Goal: Information Seeking & Learning: Learn about a topic

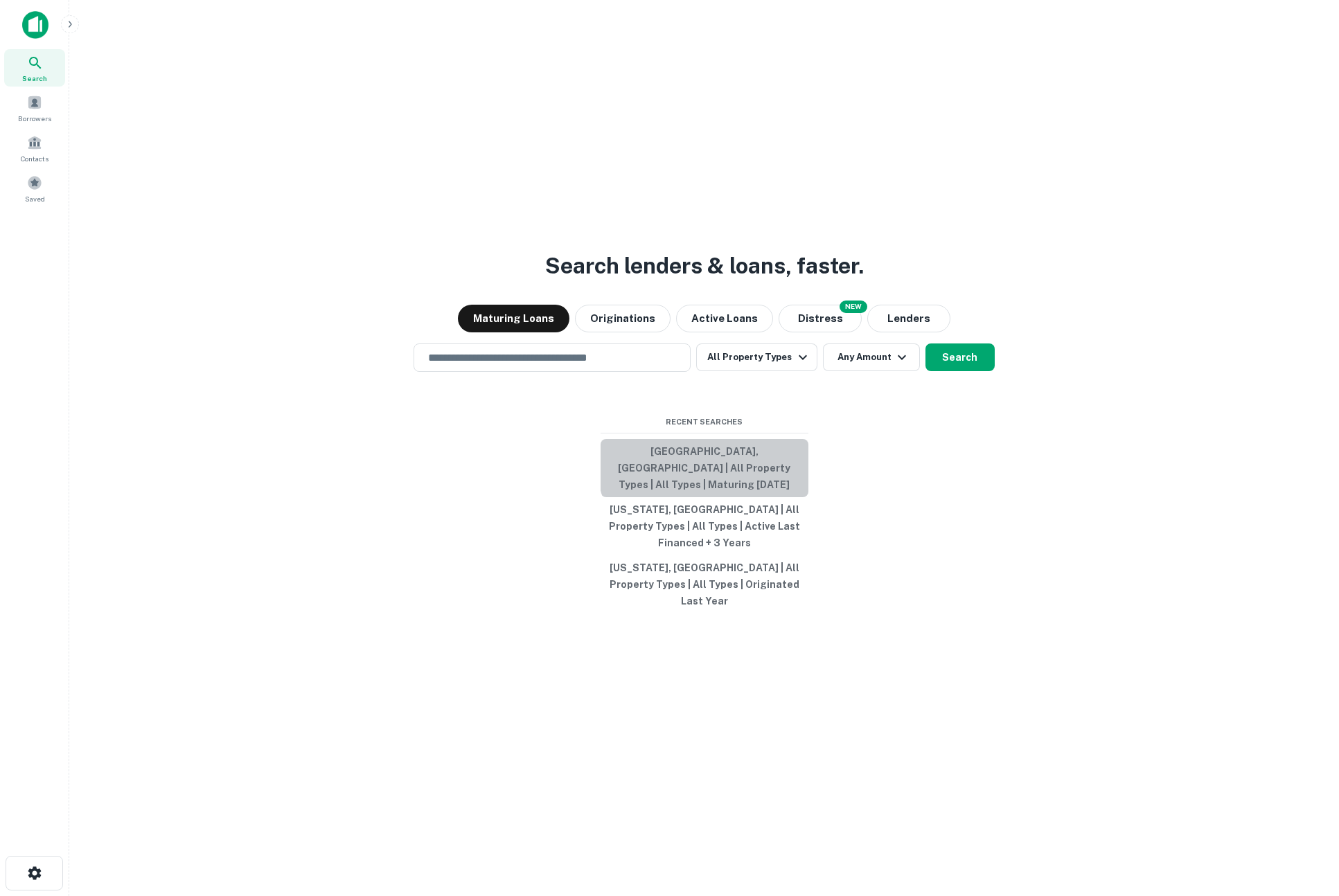
click at [713, 487] on button "[GEOGRAPHIC_DATA], [GEOGRAPHIC_DATA] | All Property Types | All Types | Maturin…" at bounding box center [705, 468] width 208 height 58
type input "**********"
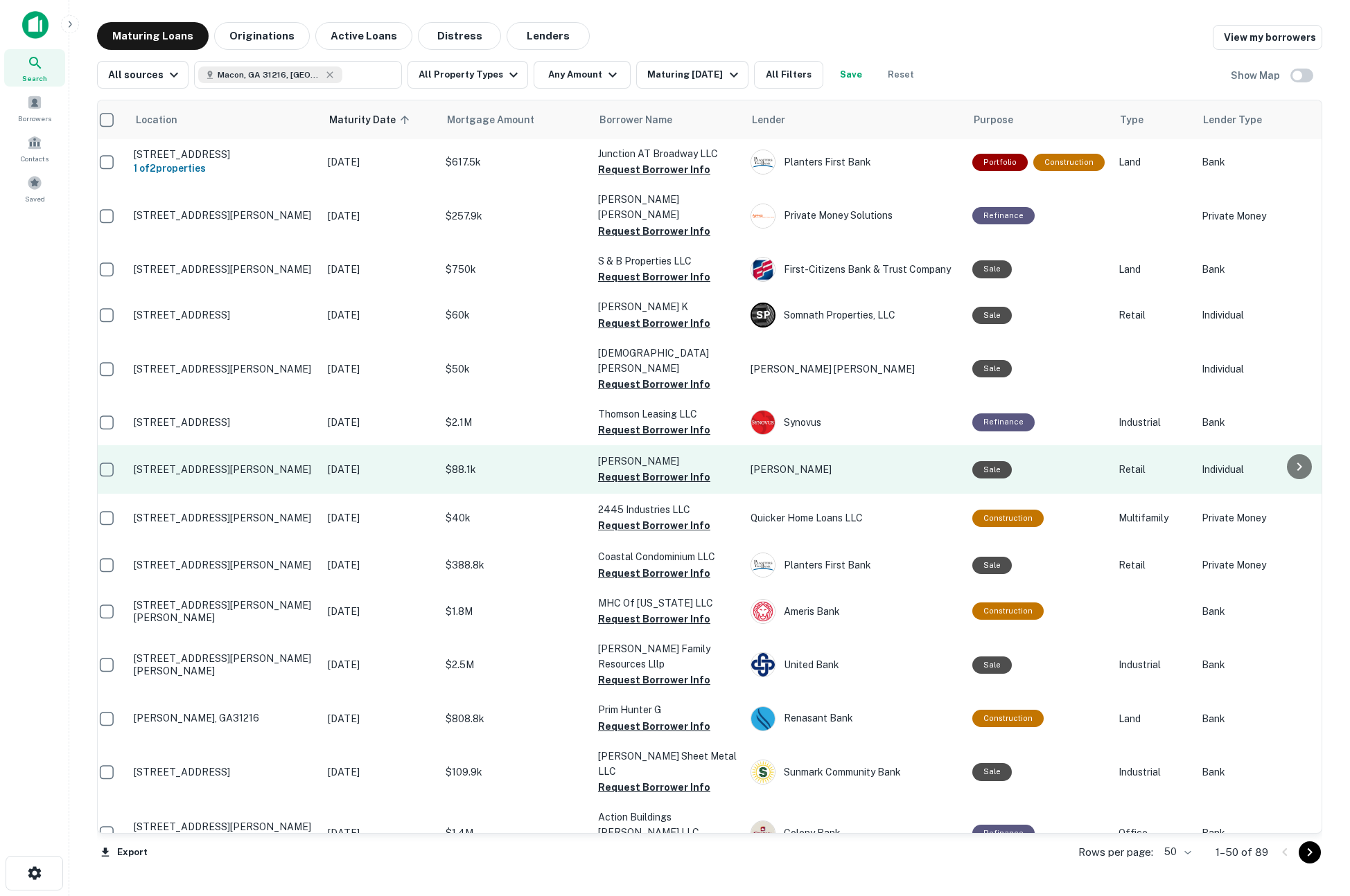
scroll to position [0, 4]
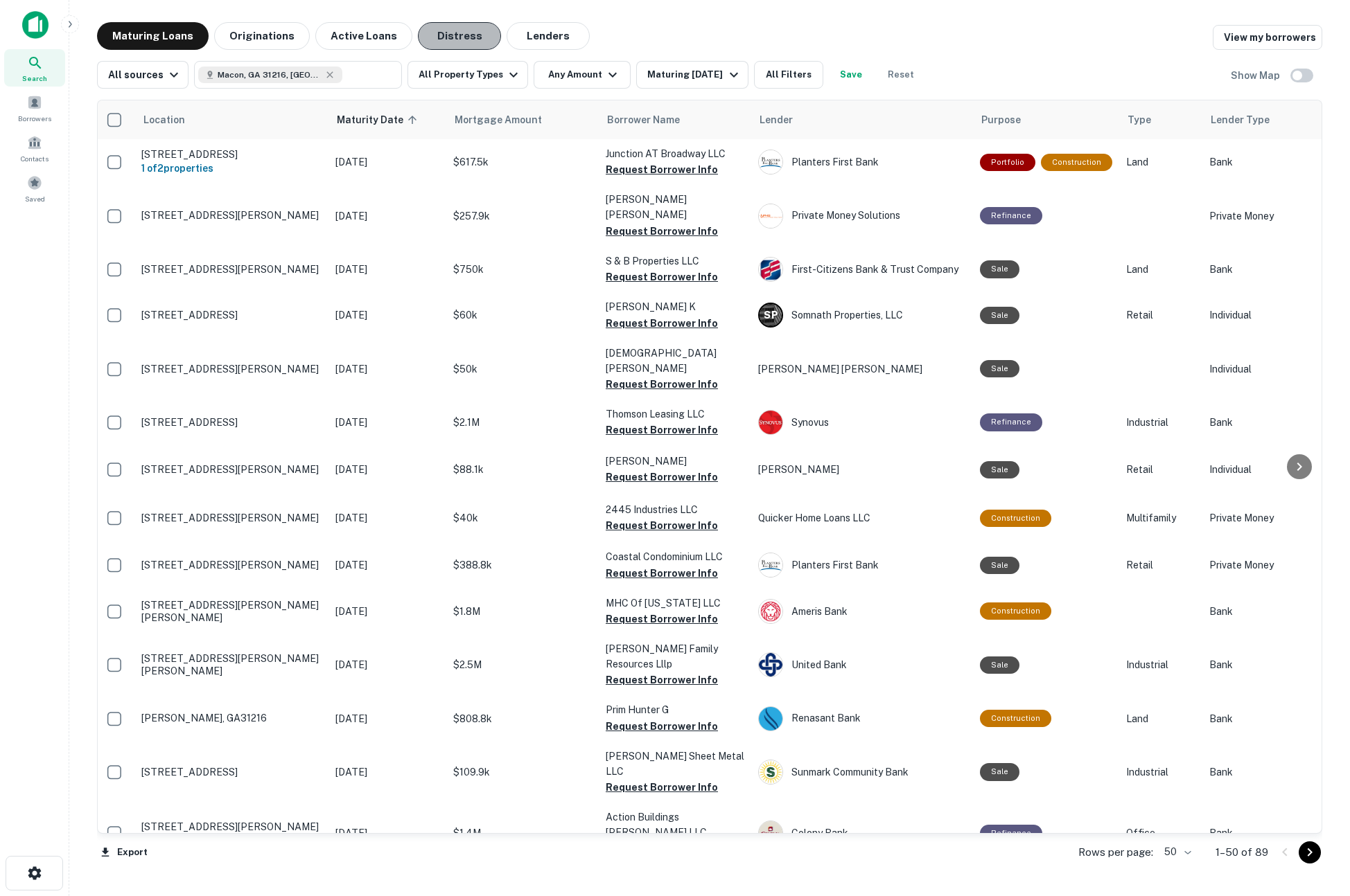
click at [430, 26] on button "Distress" at bounding box center [459, 35] width 83 height 28
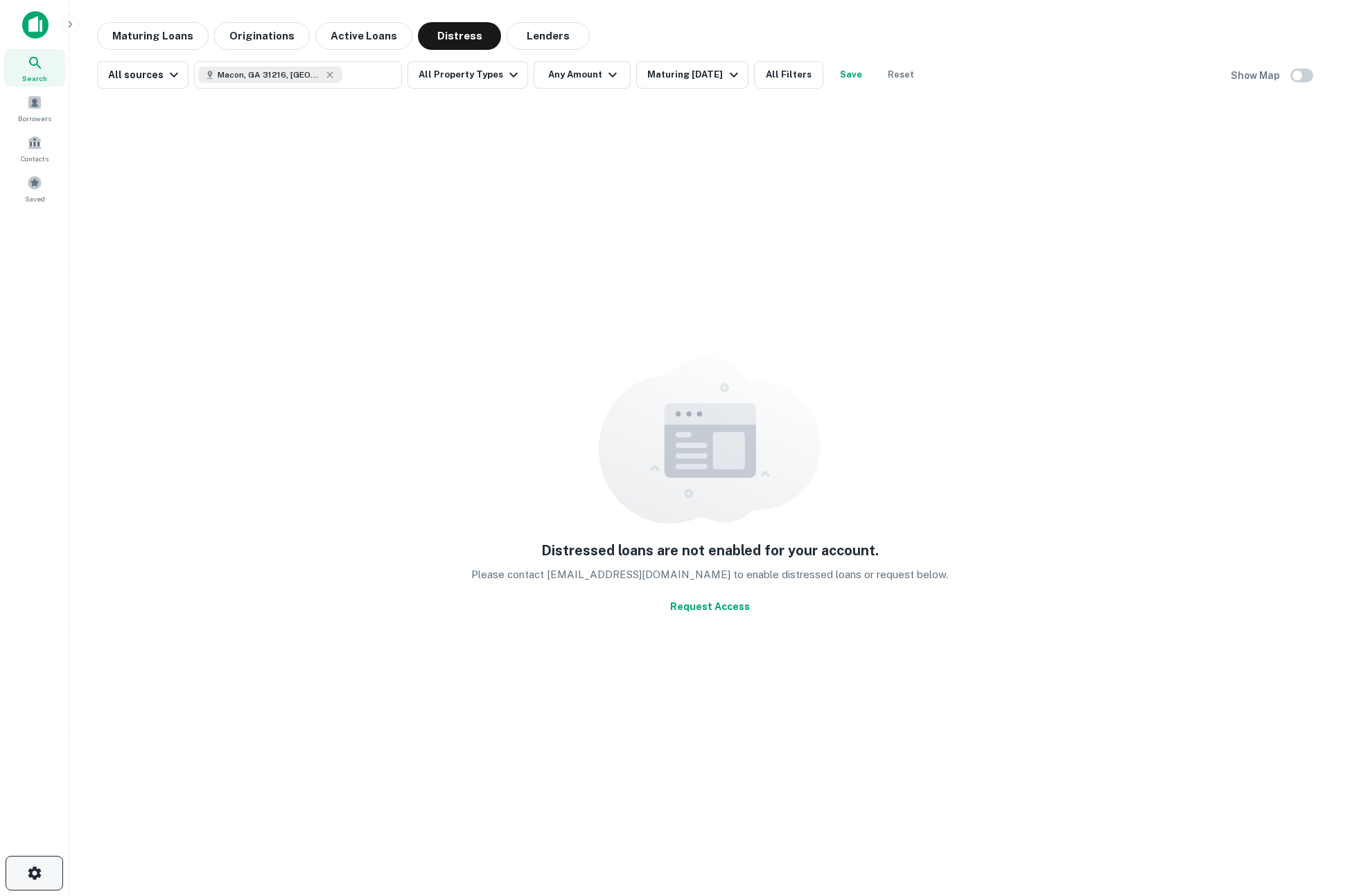
click at [44, 868] on button "button" at bounding box center [34, 873] width 57 height 35
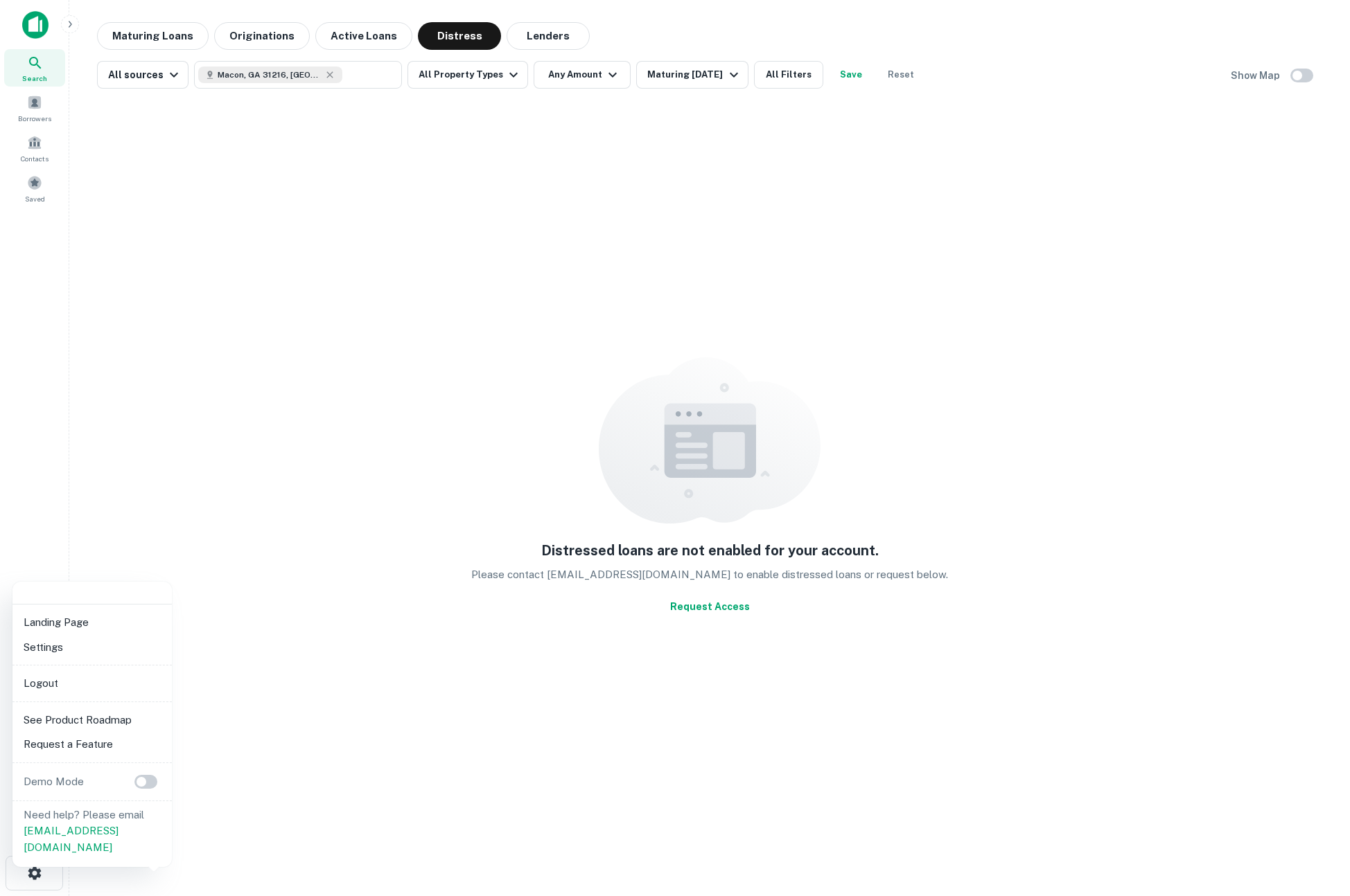
click at [211, 383] on div at bounding box center [675, 448] width 1350 height 896
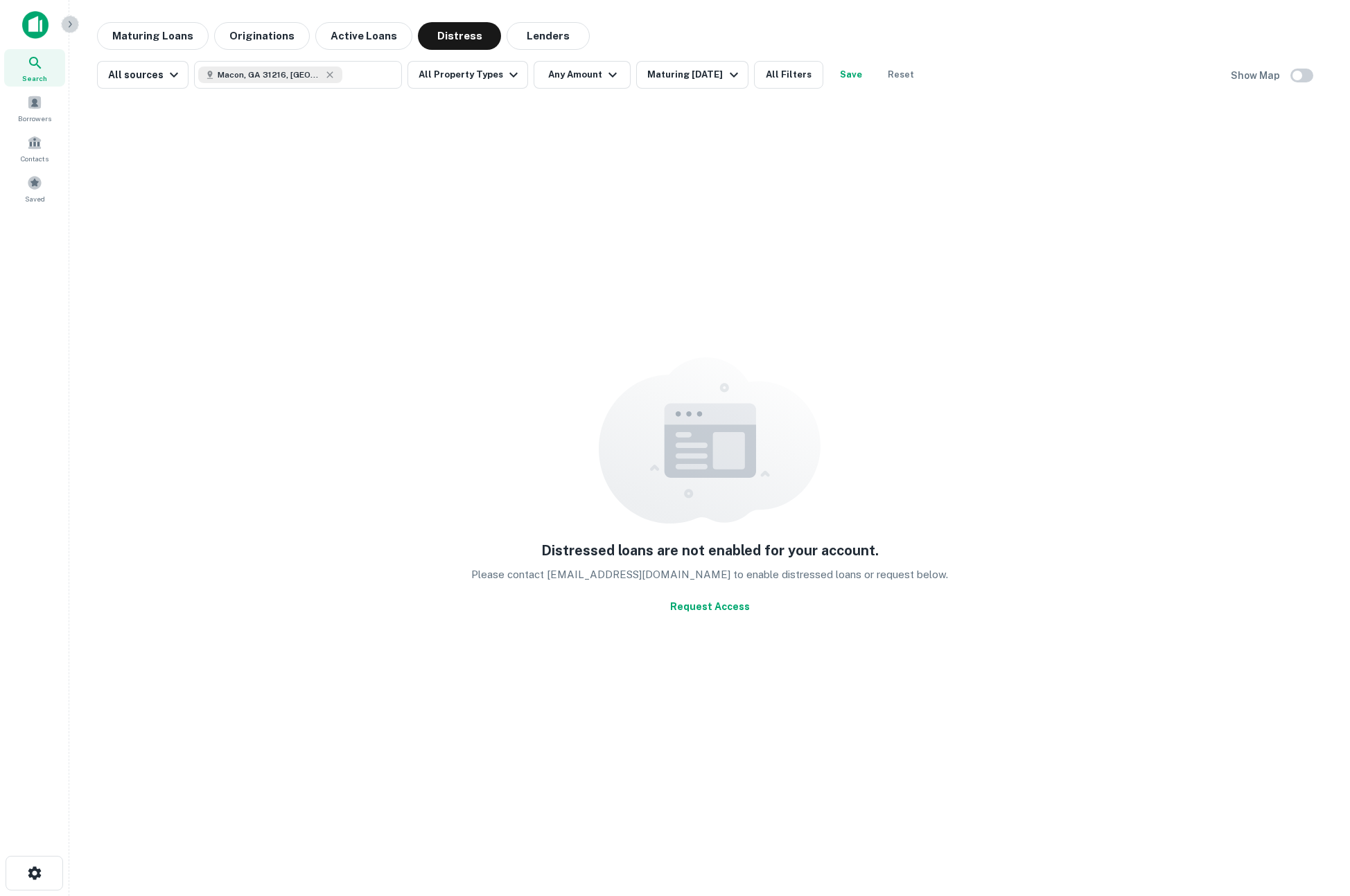
click at [74, 19] on icon "button" at bounding box center [70, 24] width 11 height 11
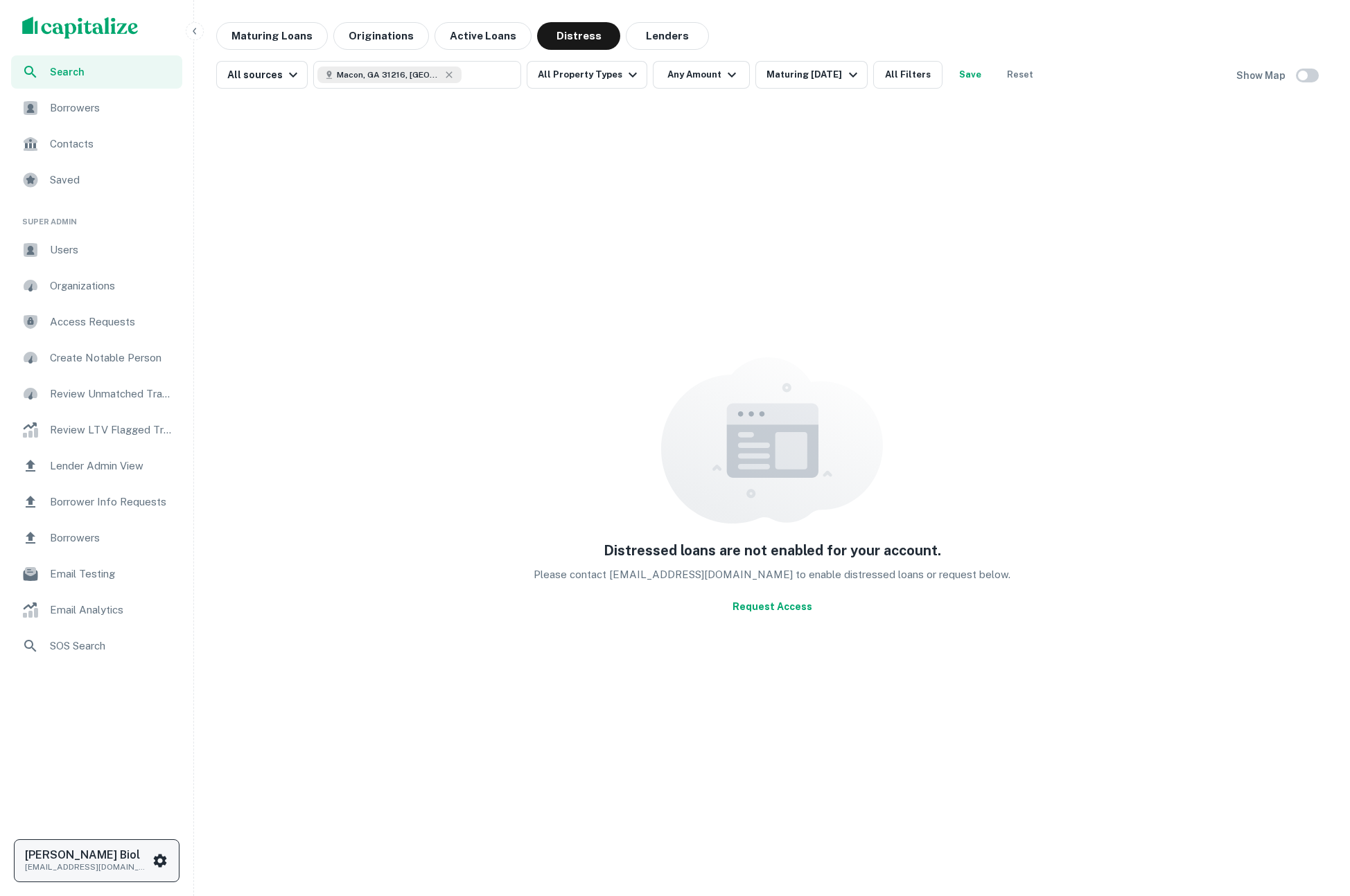
click at [121, 863] on p "[EMAIL_ADDRESS][DOMAIN_NAME]" at bounding box center [87, 868] width 125 height 13
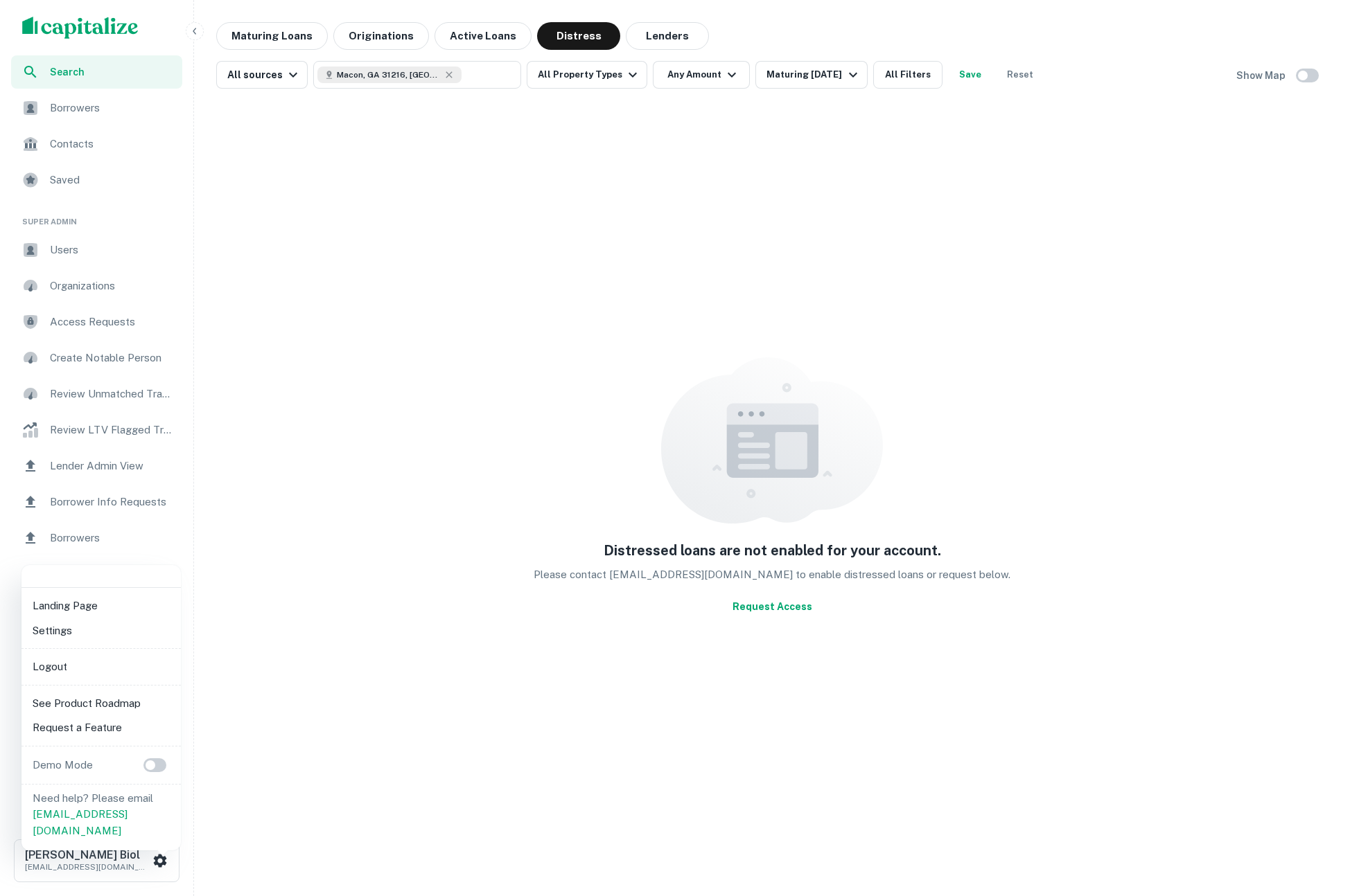
click at [376, 782] on div at bounding box center [675, 448] width 1350 height 896
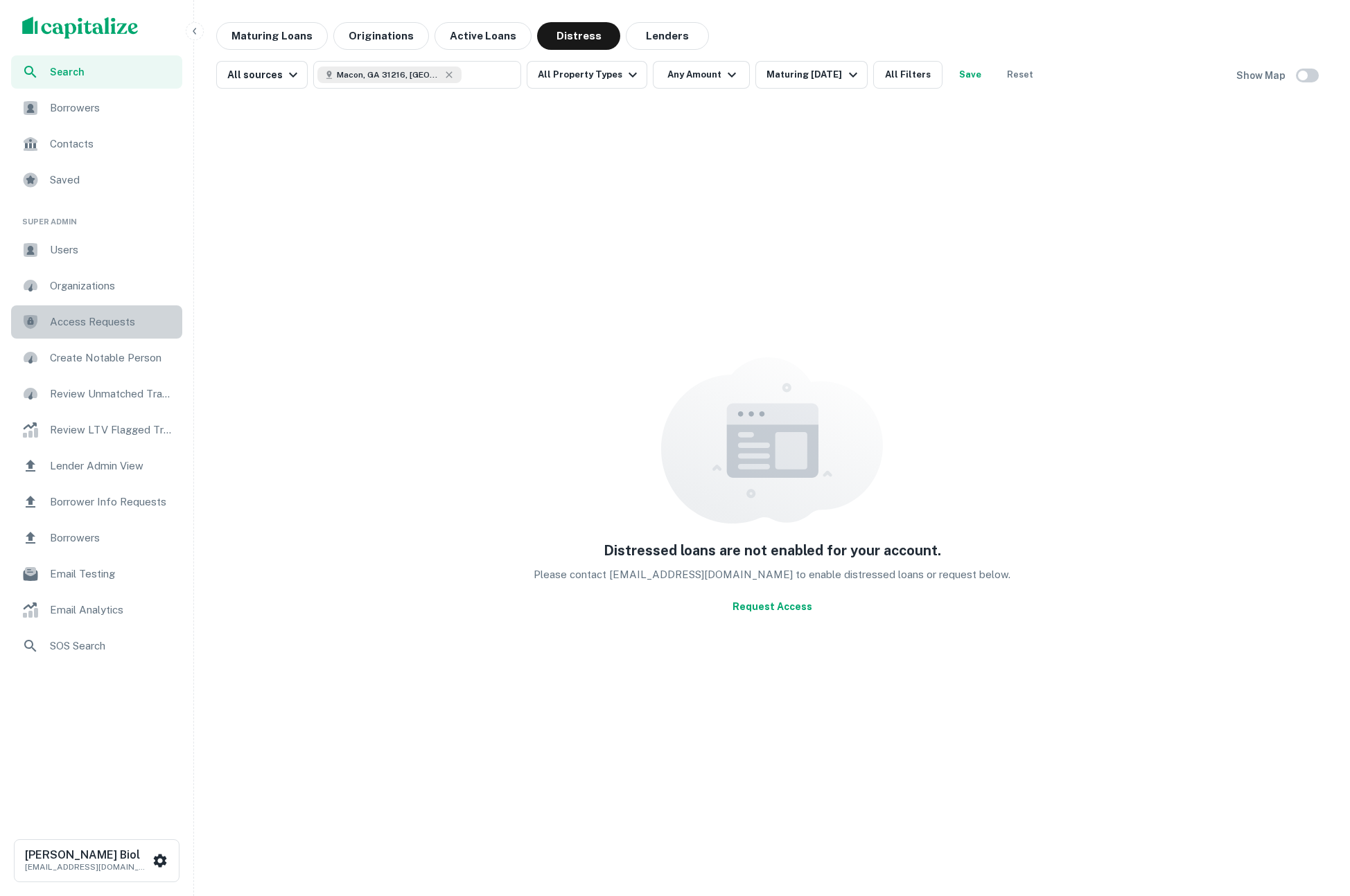
click at [109, 320] on span "Access Requests" at bounding box center [111, 321] width 124 height 16
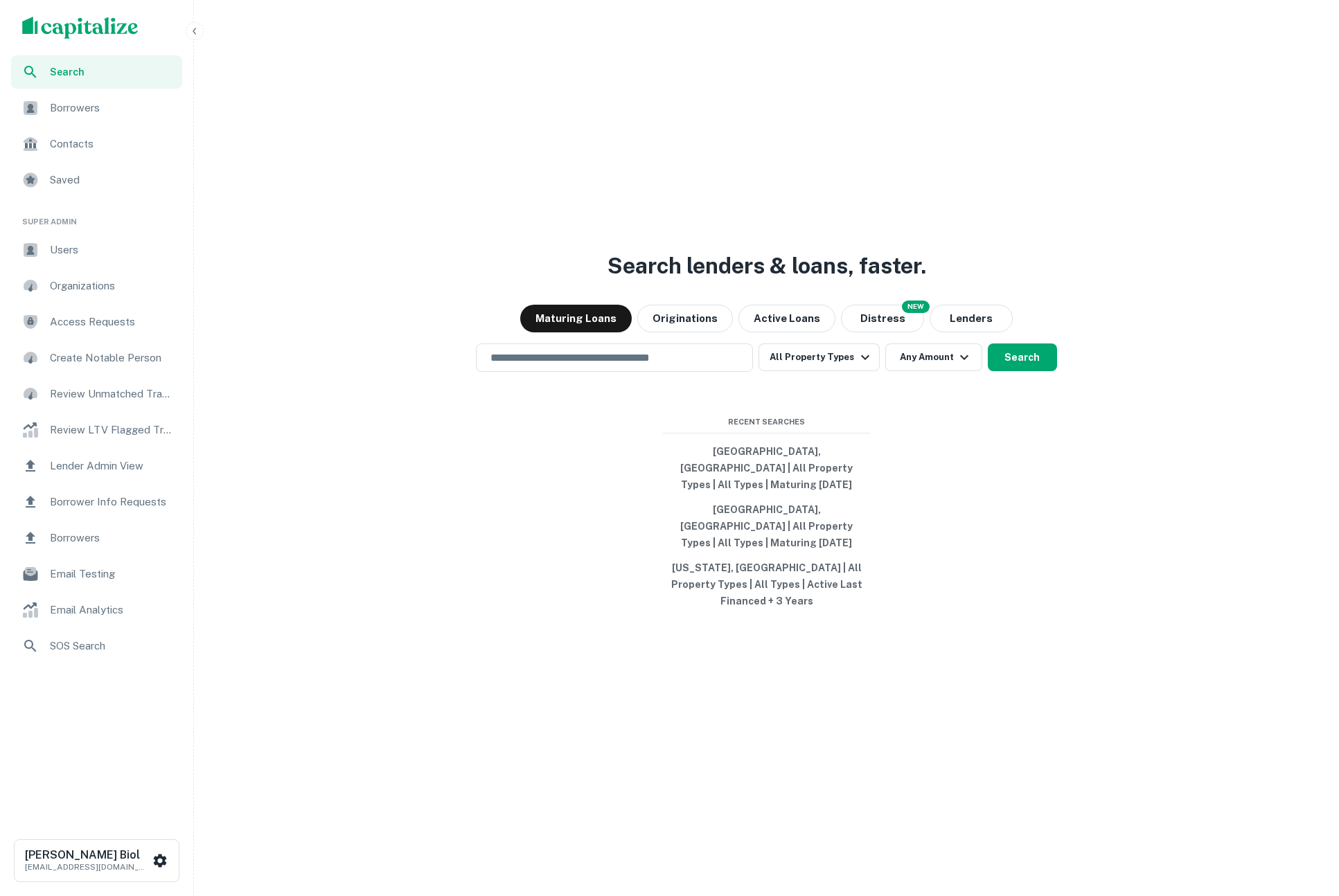
click at [1095, 718] on div "Search lenders & loans, faster. Maturing Loans Originations Active Loans NEW Di…" at bounding box center [766, 481] width 1134 height 896
click at [883, 333] on button "Distress" at bounding box center [882, 319] width 83 height 28
click at [776, 484] on button "[GEOGRAPHIC_DATA], [GEOGRAPHIC_DATA] | All Property Types | All Types | Maturin…" at bounding box center [766, 468] width 208 height 58
type input "**********"
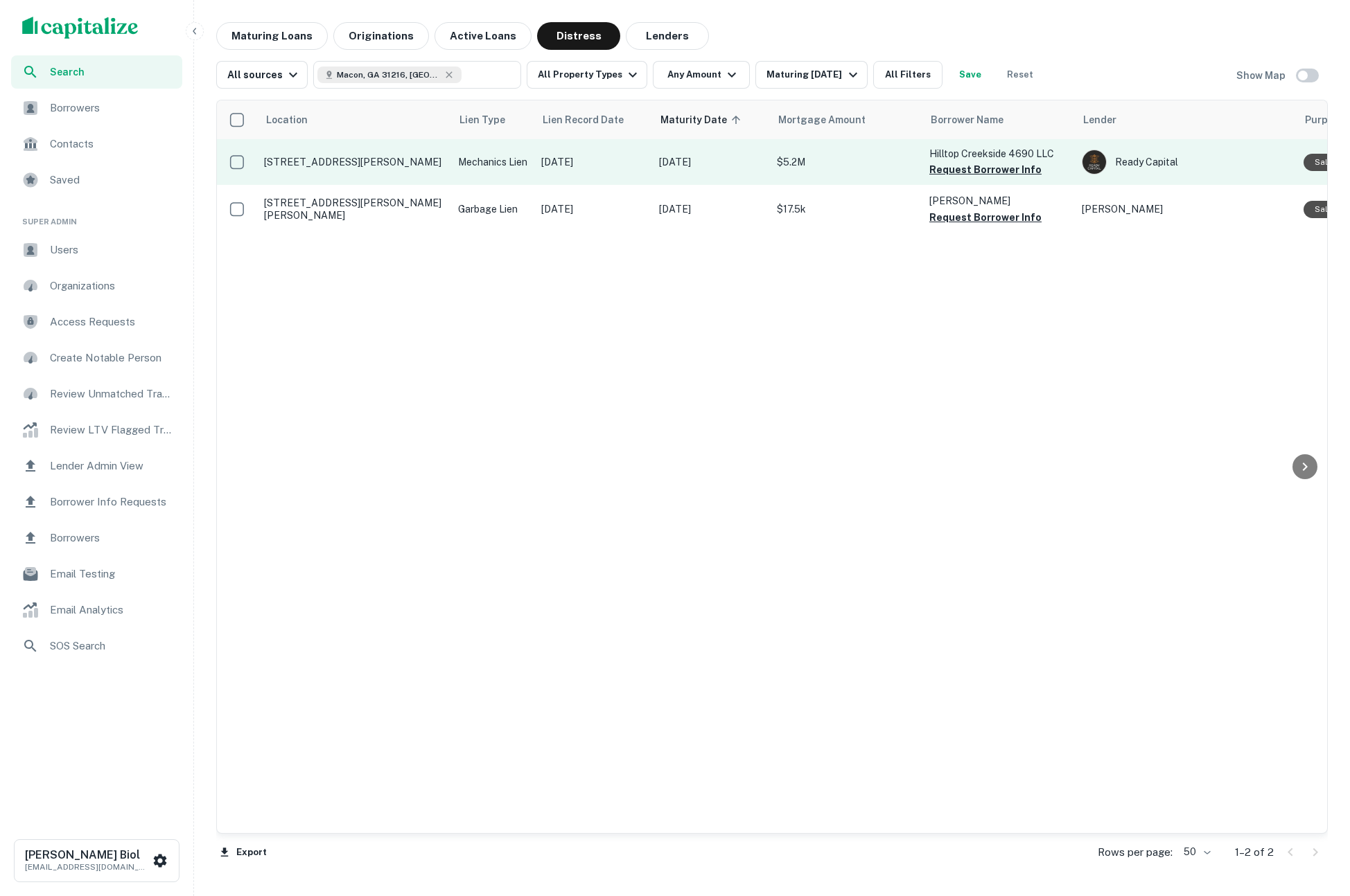
click at [424, 174] on td "[STREET_ADDRESS][PERSON_NAME]" at bounding box center [353, 162] width 194 height 45
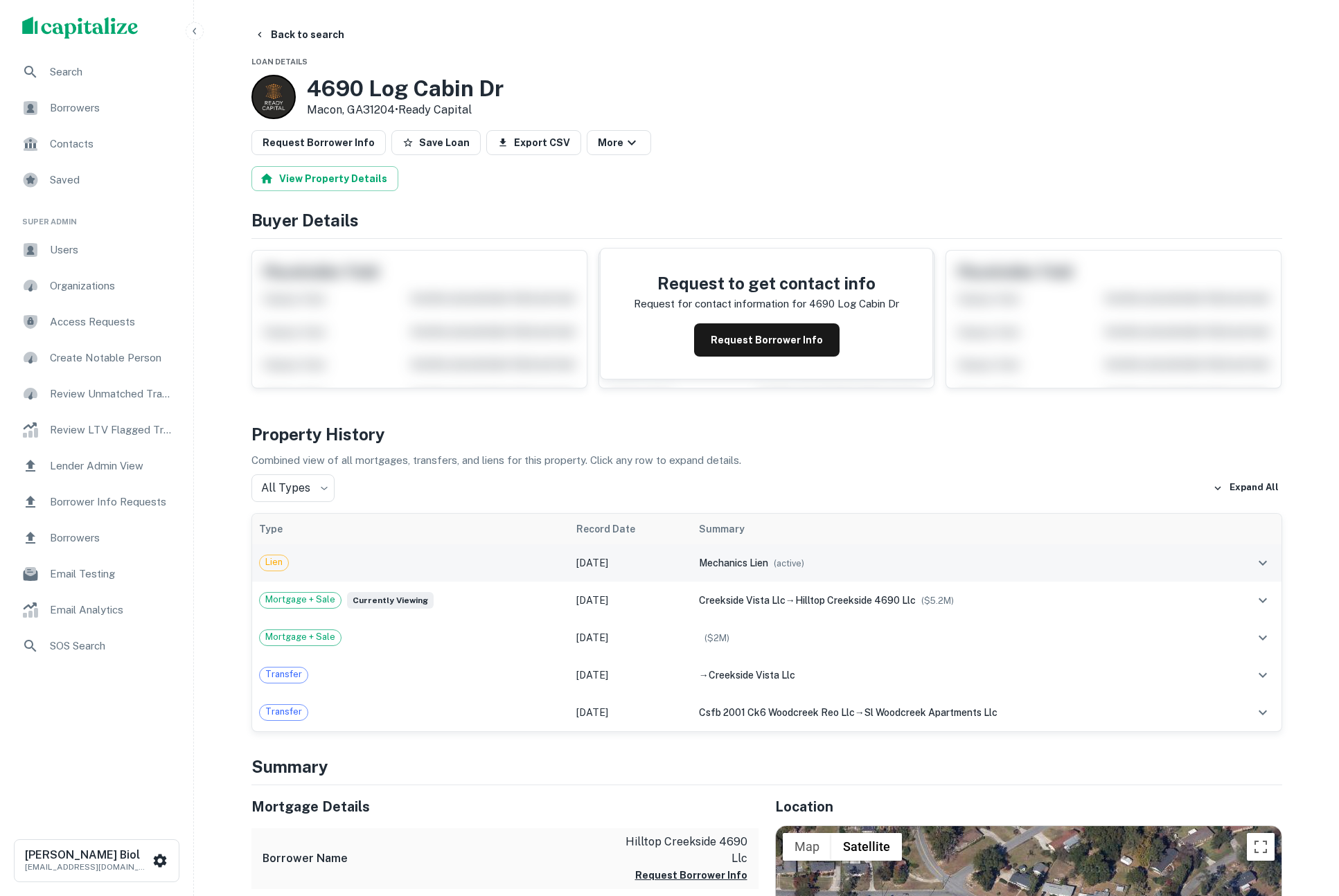
click at [864, 562] on div "mechanics lien ( active )" at bounding box center [955, 563] width 513 height 15
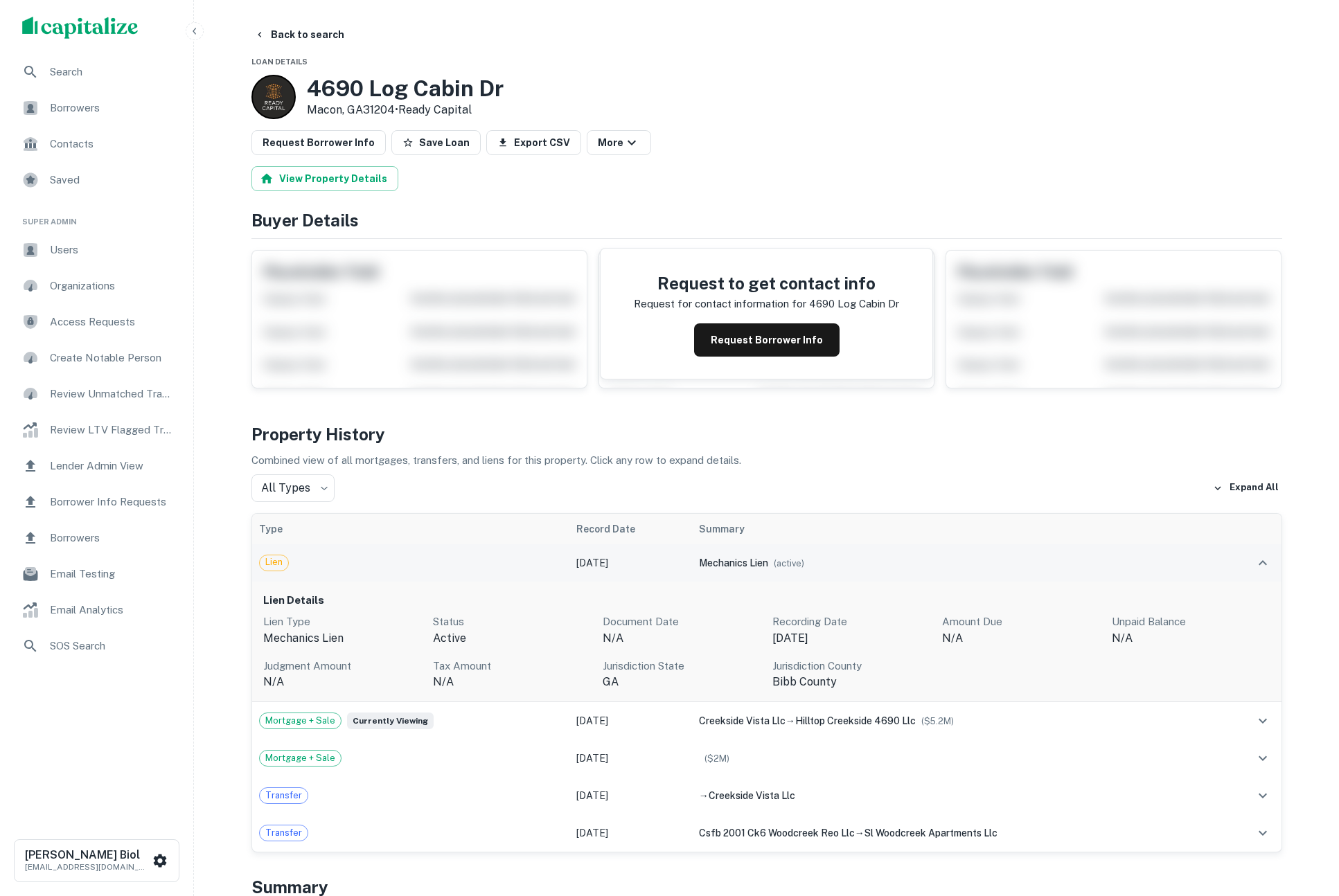
click at [864, 562] on div "mechanics lien ( active )" at bounding box center [955, 563] width 513 height 15
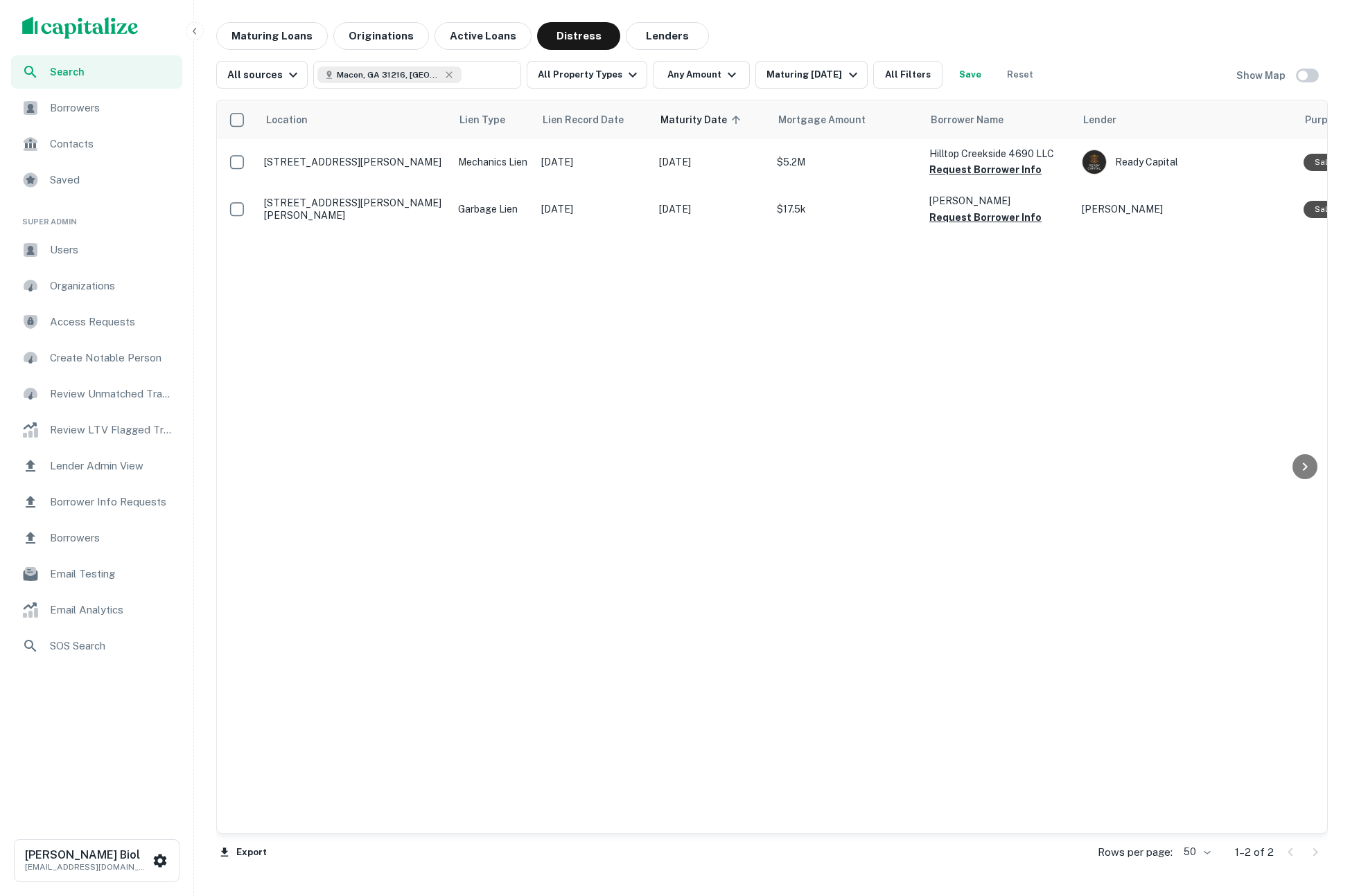
click at [777, 341] on div "Location Lien Type Lien Record Date Maturity Date sorted ascending Mortgage Amo…" at bounding box center [772, 467] width 1110 height 733
click at [819, 74] on div "Maturing [DATE]" at bounding box center [813, 74] width 94 height 16
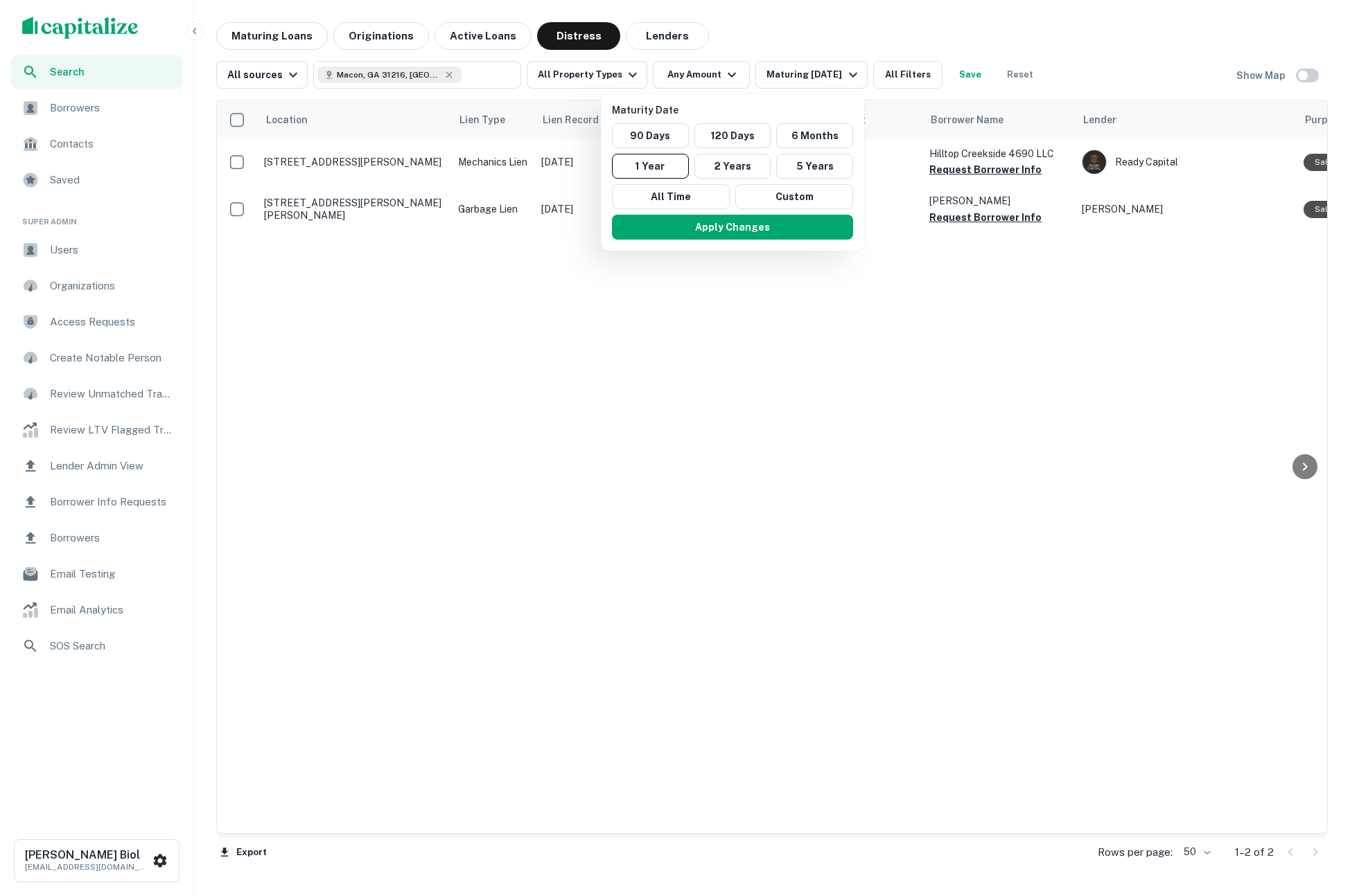
click at [1028, 606] on div at bounding box center [675, 448] width 1350 height 896
